Goal: Information Seeking & Learning: Find specific fact

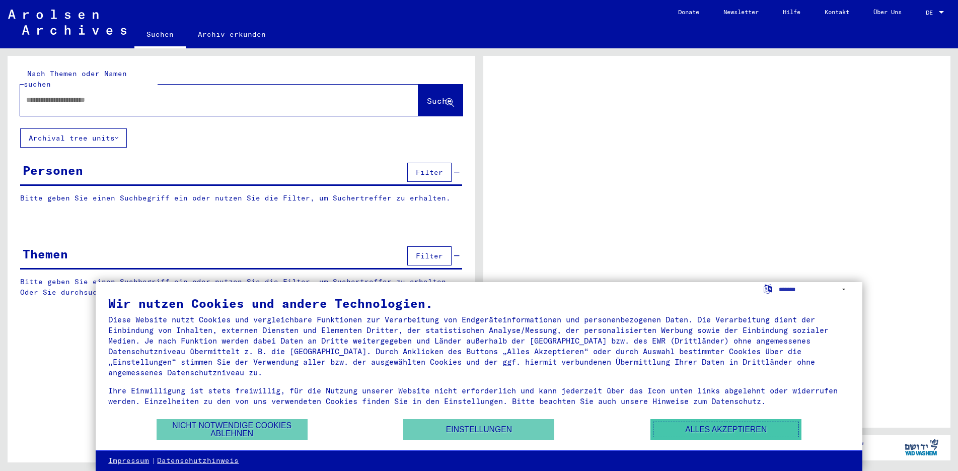
click at [743, 431] on button "Alles akzeptieren" at bounding box center [726, 429] width 151 height 21
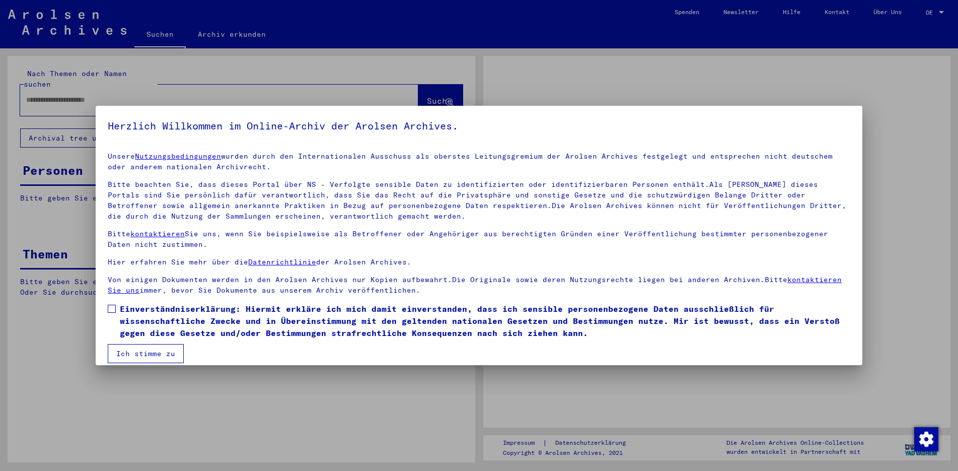
click at [109, 306] on span at bounding box center [112, 309] width 8 height 8
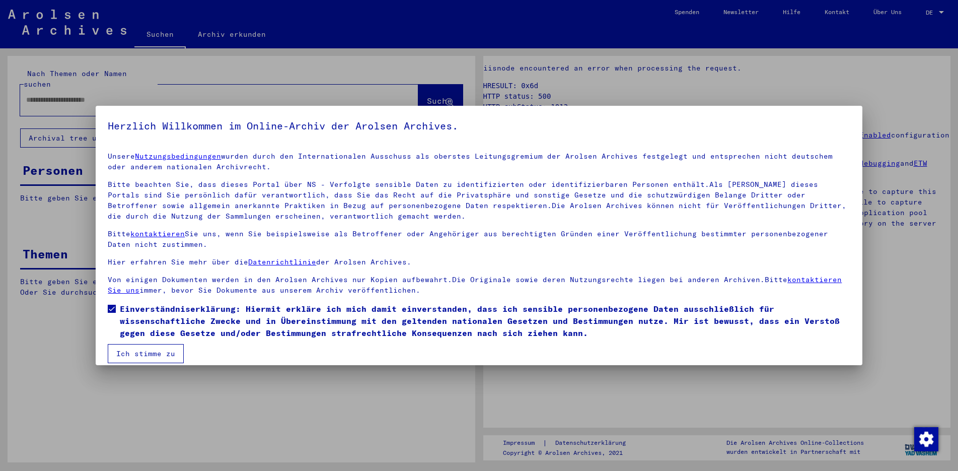
click at [141, 353] on button "Ich stimme zu" at bounding box center [146, 353] width 76 height 19
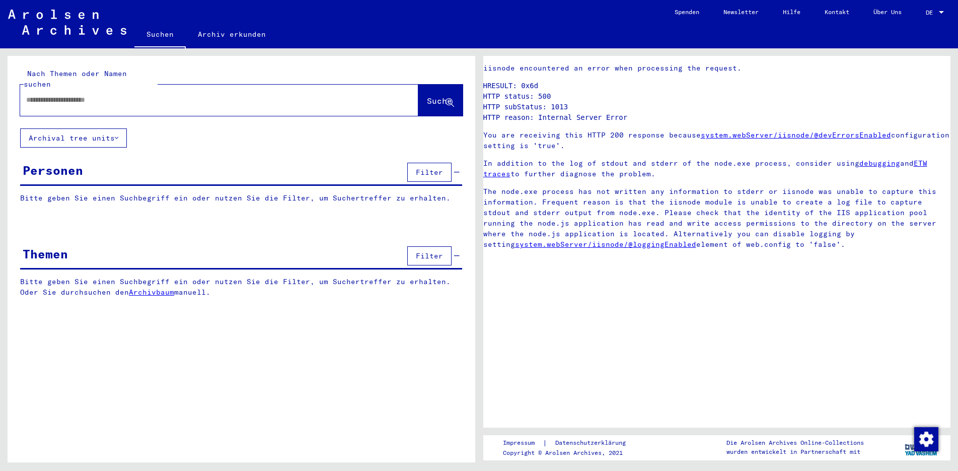
click at [82, 95] on input "text" at bounding box center [210, 100] width 368 height 11
type input "**********"
click at [427, 96] on span "Suche" at bounding box center [439, 101] width 25 height 10
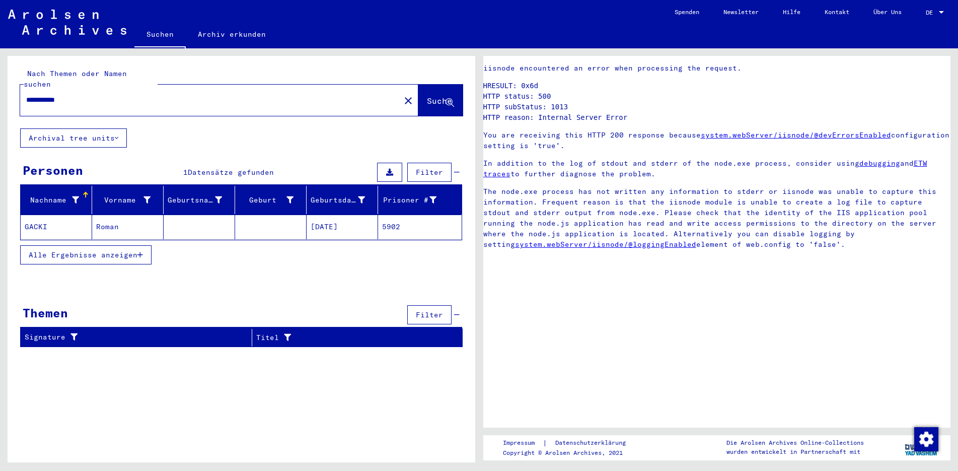
click at [338, 218] on mat-cell "[DATE]" at bounding box center [343, 227] width 72 height 25
